Goal: Information Seeking & Learning: Learn about a topic

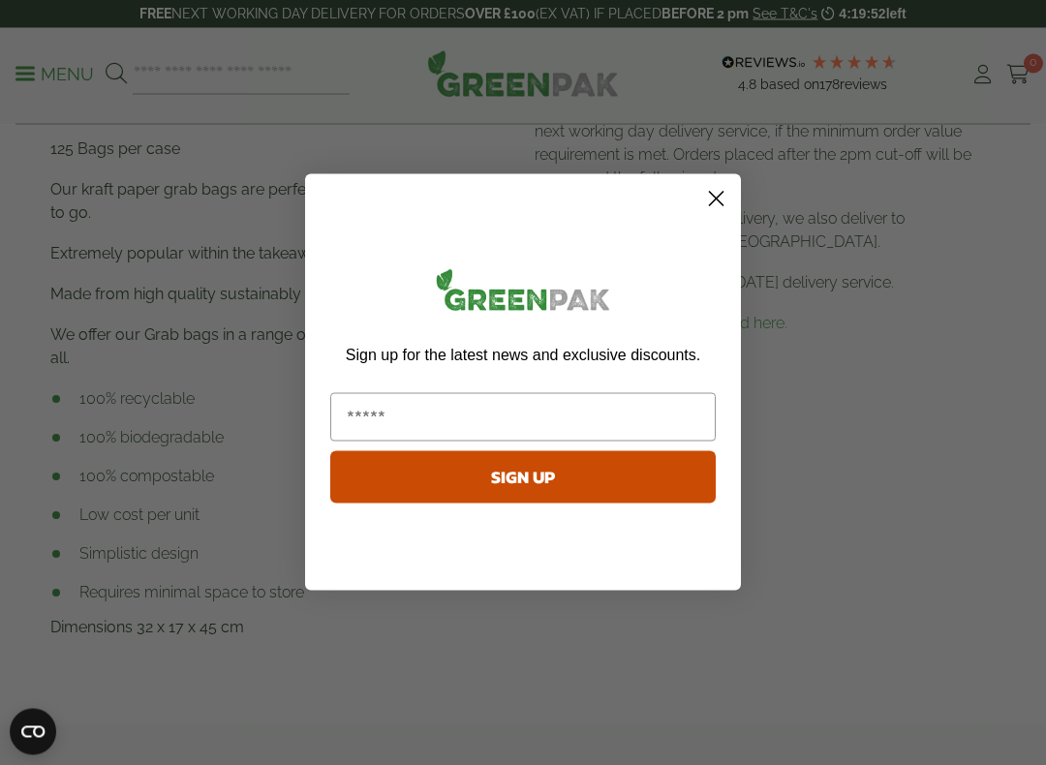
scroll to position [927, 0]
click at [712, 205] on circle "Close dialog" at bounding box center [716, 199] width 32 height 32
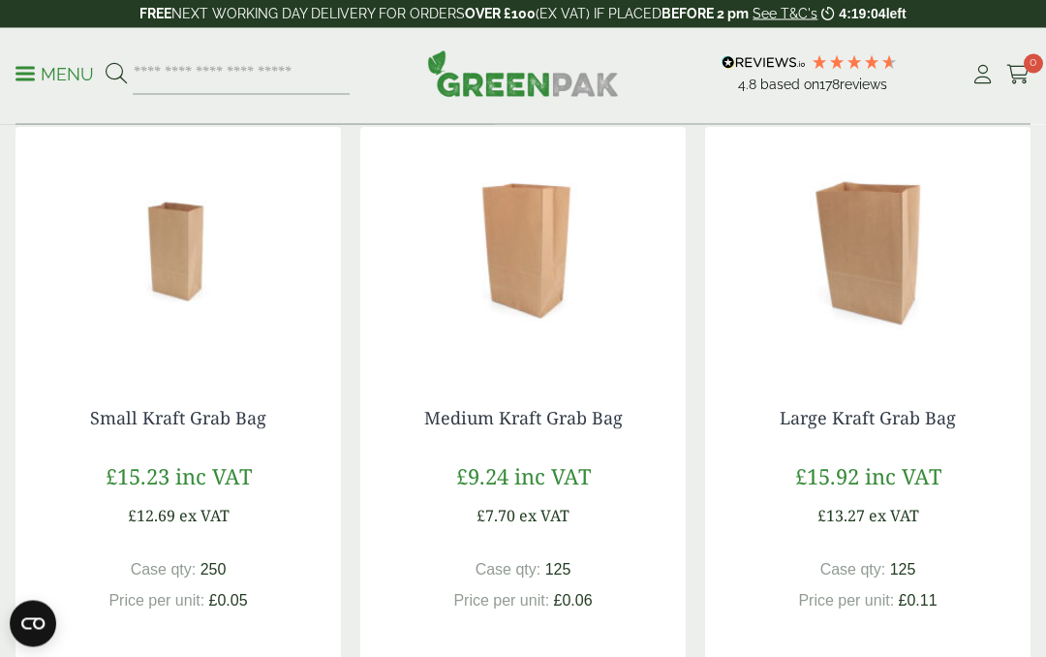
scroll to position [1684, 0]
click at [886, 206] on img at bounding box center [867, 248] width 325 height 242
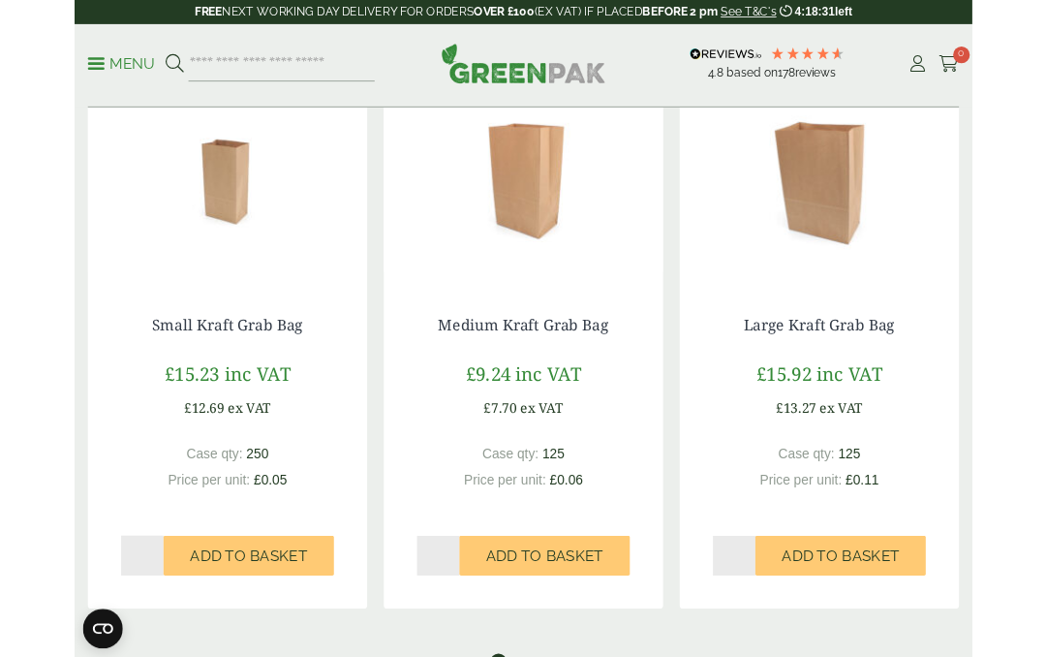
scroll to position [1685, 0]
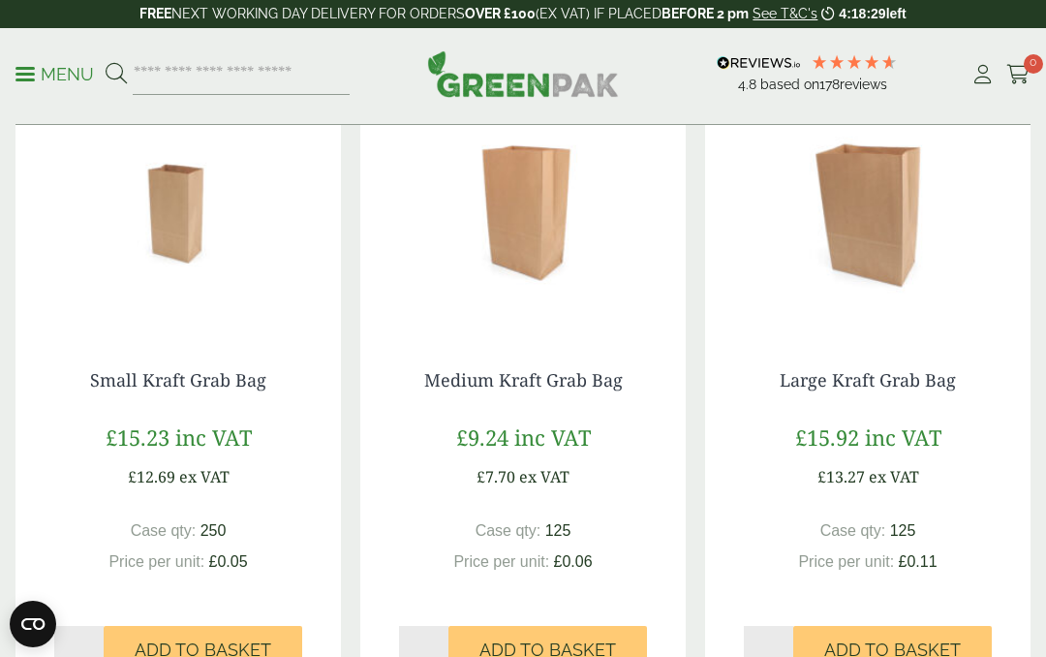
click at [538, 193] on img at bounding box center [522, 210] width 325 height 242
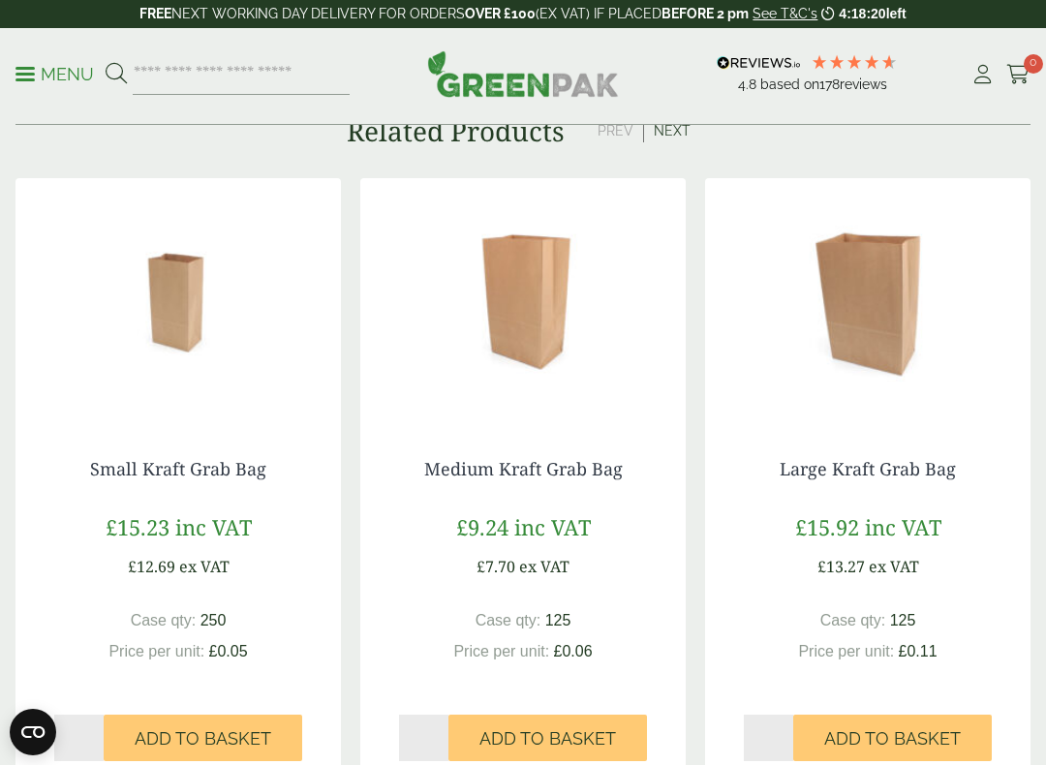
scroll to position [1635, 0]
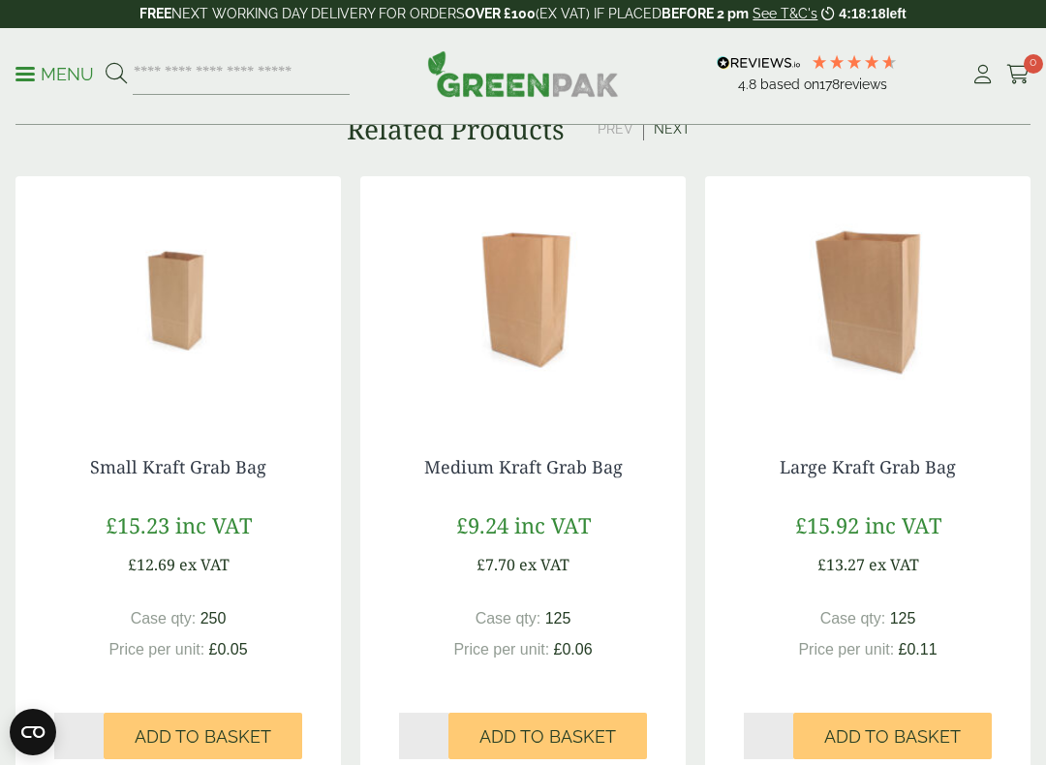
click at [877, 280] on img at bounding box center [867, 297] width 325 height 242
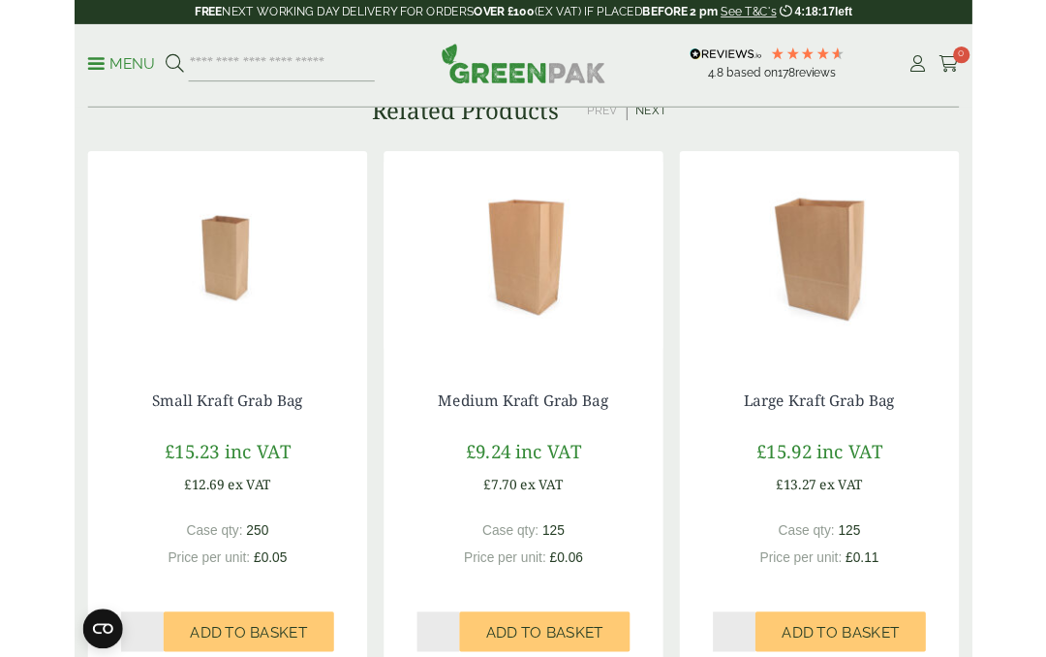
scroll to position [1689, 0]
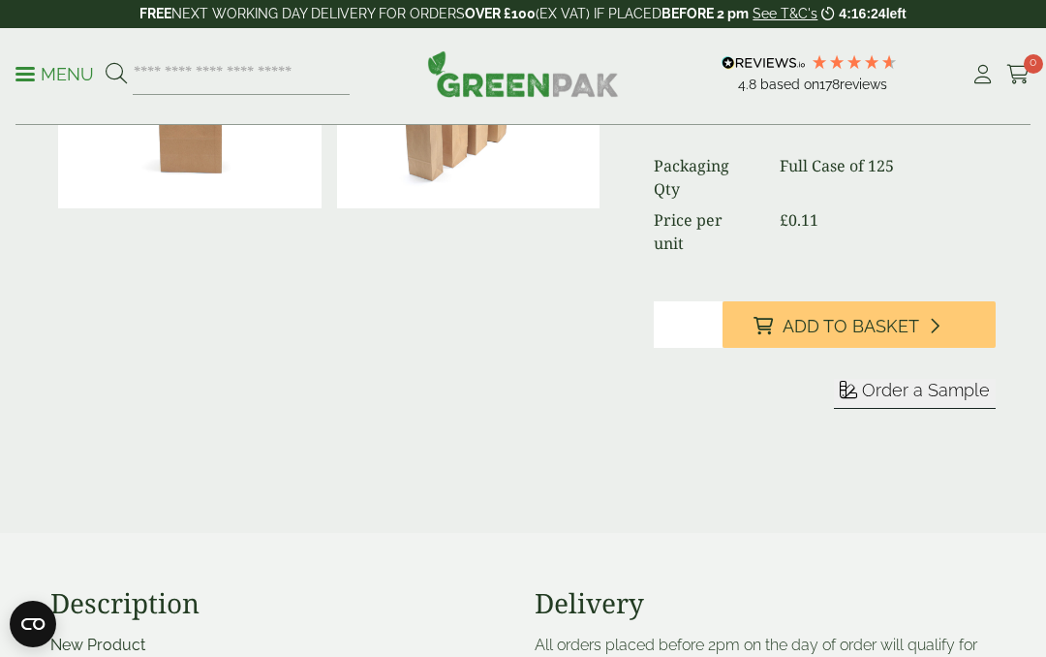
scroll to position [339, 0]
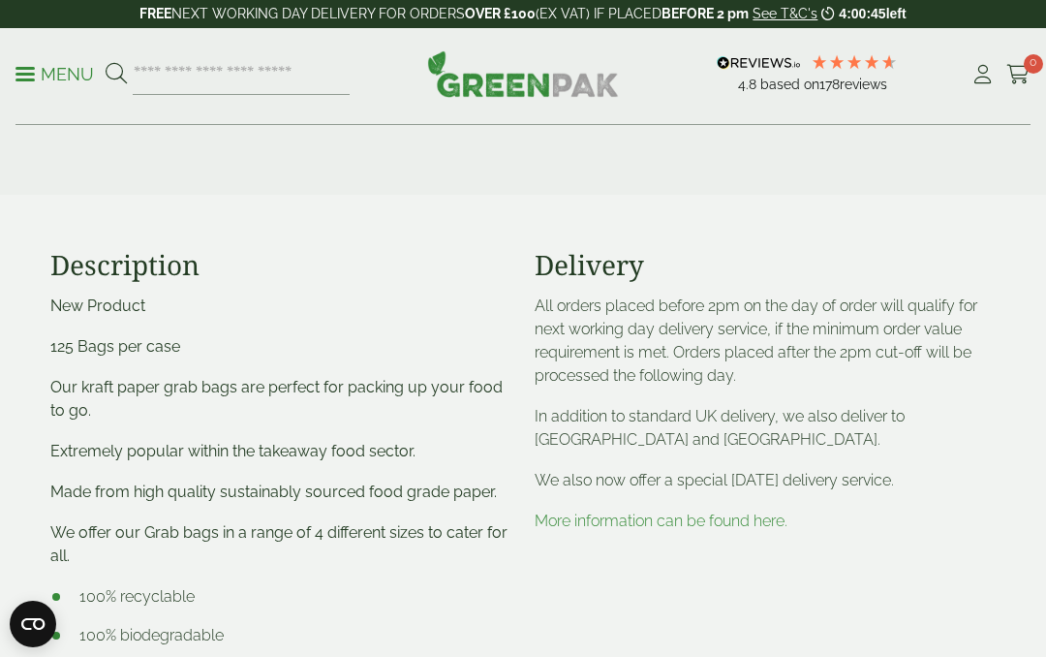
scroll to position [724, 0]
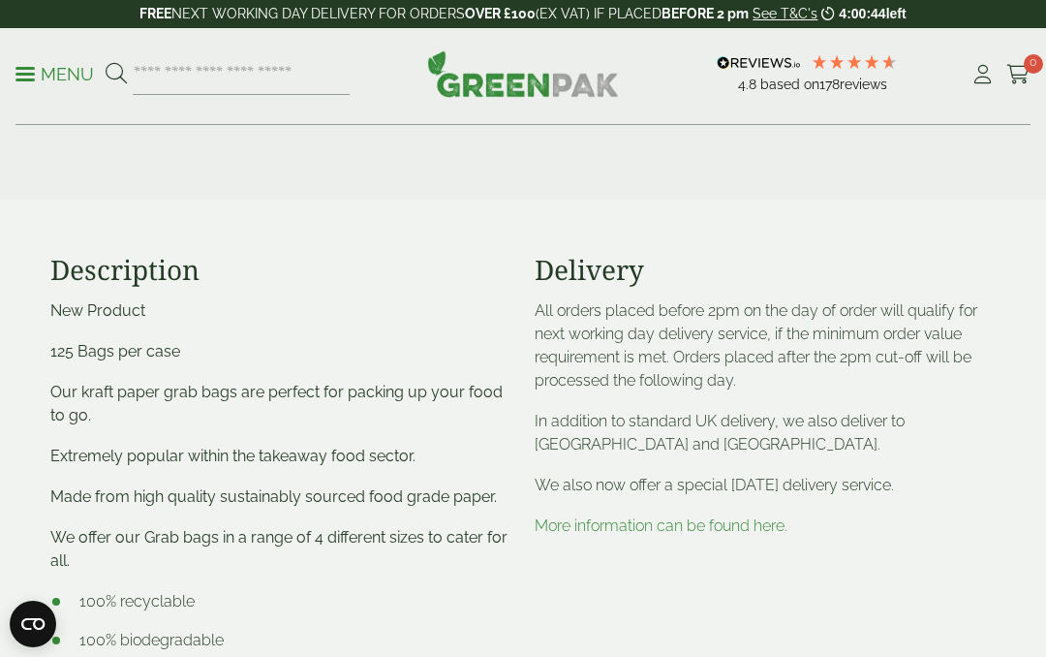
click at [712, 516] on link "More information can be found here." at bounding box center [661, 525] width 253 height 18
